Goal: Transaction & Acquisition: Purchase product/service

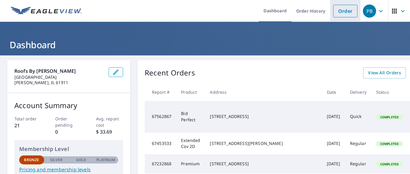
click at [339, 13] on link "Order" at bounding box center [345, 11] width 24 height 13
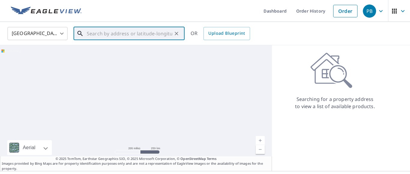
click at [102, 32] on input "text" at bounding box center [129, 33] width 85 height 17
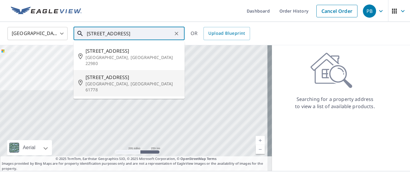
click at [109, 74] on span "[STREET_ADDRESS]" at bounding box center [132, 77] width 94 height 7
type input "[STREET_ADDRESS]"
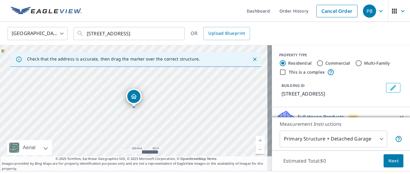
click at [252, 58] on icon "Close" at bounding box center [255, 59] width 6 height 6
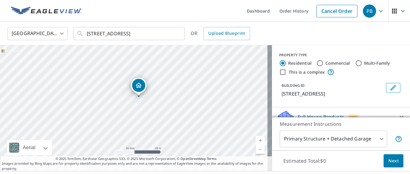
drag, startPoint x: 96, startPoint y: 126, endPoint x: 181, endPoint y: 90, distance: 92.9
click at [181, 90] on div "[STREET_ADDRESS]" at bounding box center [136, 108] width 272 height 126
drag, startPoint x: 159, startPoint y: 120, endPoint x: 147, endPoint y: 112, distance: 15.1
click at [147, 112] on div "[STREET_ADDRESS]" at bounding box center [136, 108] width 272 height 126
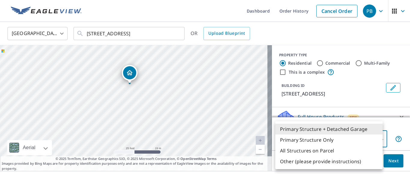
click at [378, 138] on body "PB PB Dashboard Order History Cancel Order PB [GEOGRAPHIC_DATA] [GEOGRAPHIC_DAT…" at bounding box center [205, 87] width 410 height 174
click at [310, 140] on li "Primary Structure Only" at bounding box center [328, 140] width 107 height 11
type input "2"
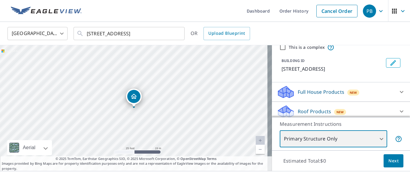
scroll to position [68, 0]
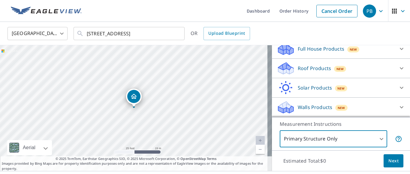
click at [399, 68] on icon at bounding box center [401, 68] width 4 height 2
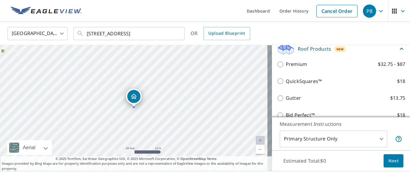
scroll to position [98, 0]
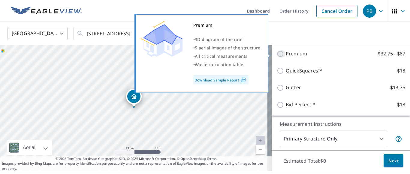
click at [276, 54] on input "Premium $32.75 - $87" at bounding box center [280, 53] width 9 height 7
checkbox input "true"
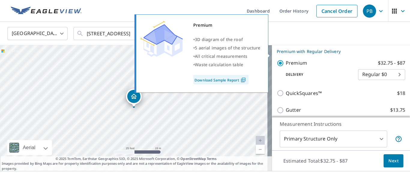
scroll to position [107, 0]
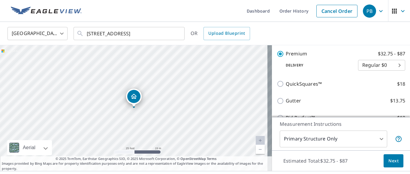
click at [389, 161] on span "Next" at bounding box center [393, 160] width 10 height 7
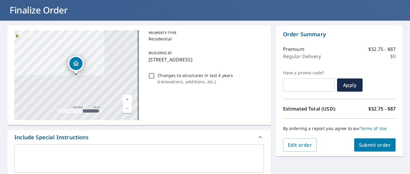
scroll to position [30, 0]
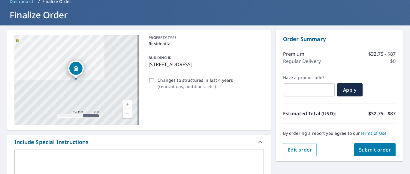
click at [367, 150] on span "Submit order" at bounding box center [375, 150] width 32 height 7
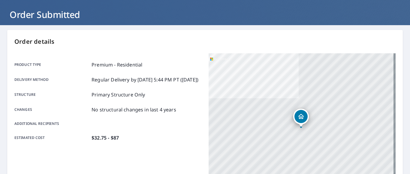
scroll to position [29, 0]
